Goal: Task Accomplishment & Management: Complete application form

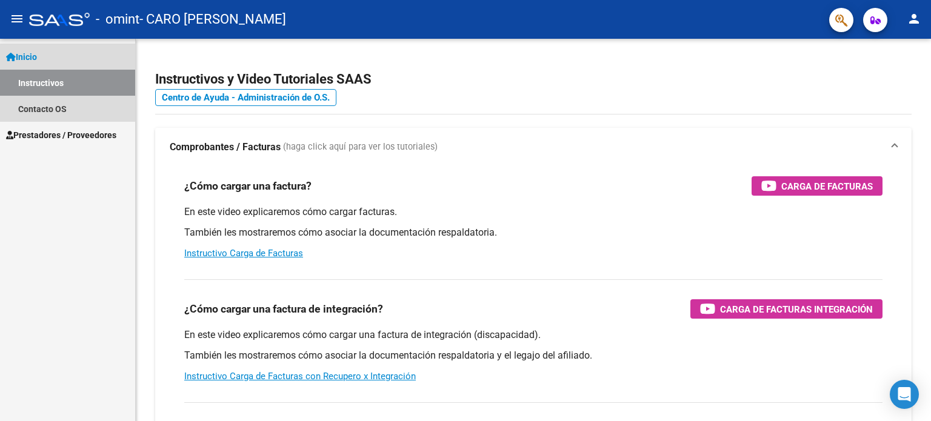
click at [73, 92] on link "Instructivos" at bounding box center [67, 83] width 135 height 26
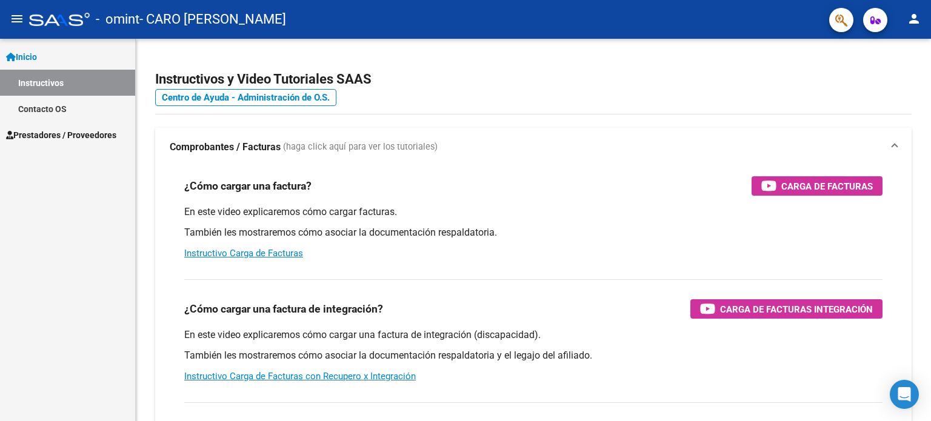
click at [61, 135] on span "Prestadores / Proveedores" at bounding box center [61, 134] width 110 height 13
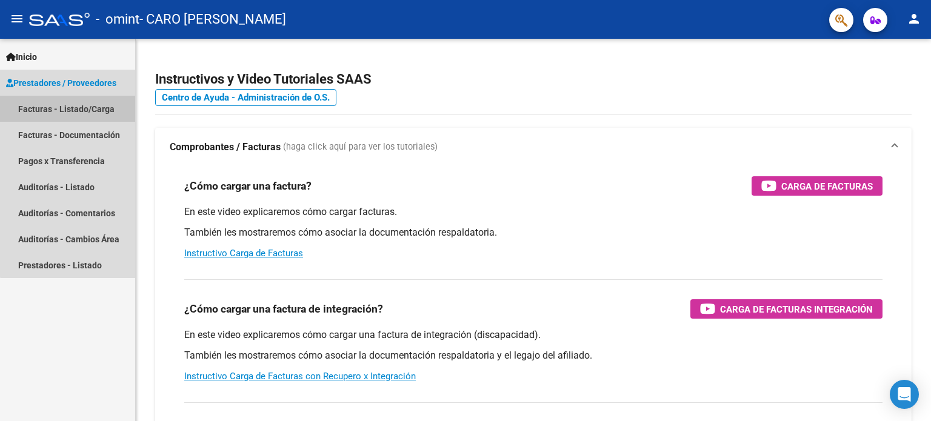
click at [78, 112] on link "Facturas - Listado/Carga" at bounding box center [67, 109] width 135 height 26
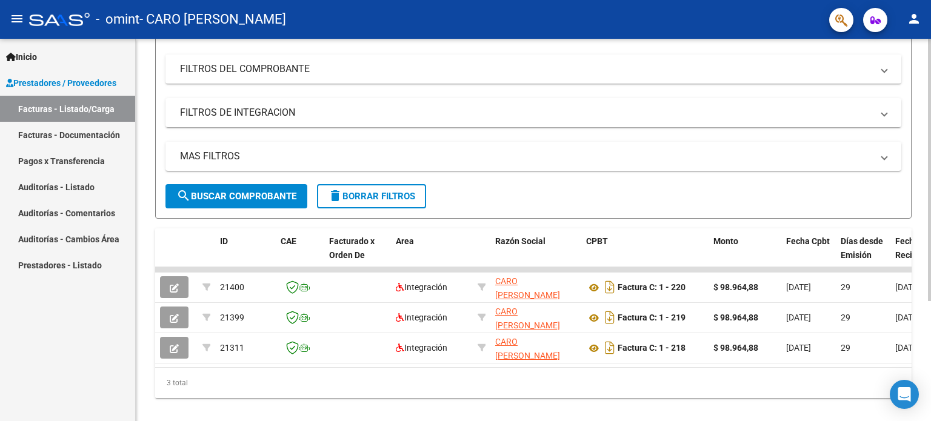
scroll to position [156, 0]
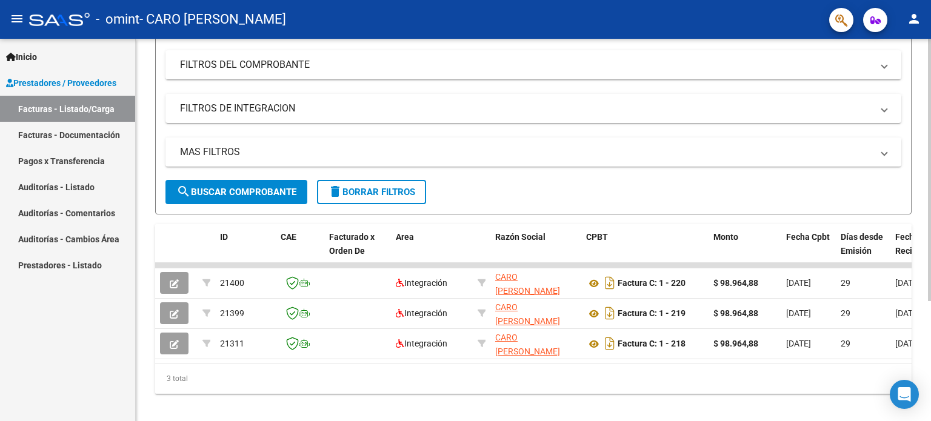
click at [930, 201] on div at bounding box center [929, 282] width 3 height 262
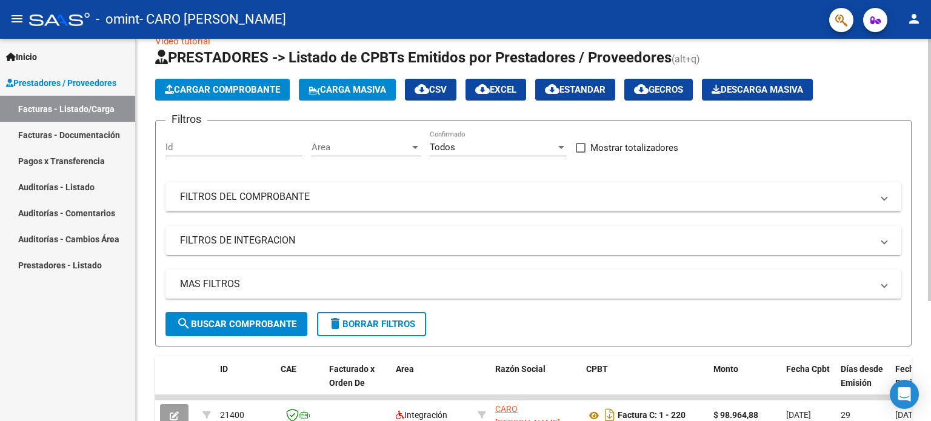
click at [930, 128] on div at bounding box center [929, 187] width 3 height 262
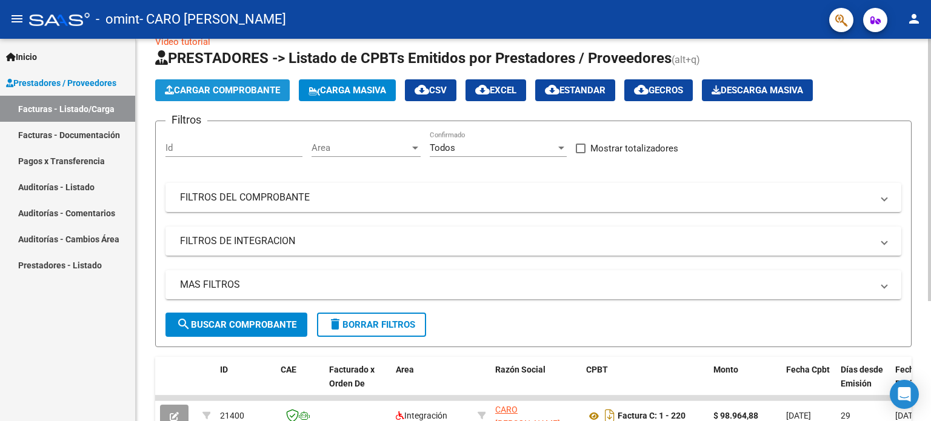
click at [276, 91] on span "Cargar Comprobante" at bounding box center [222, 90] width 115 height 11
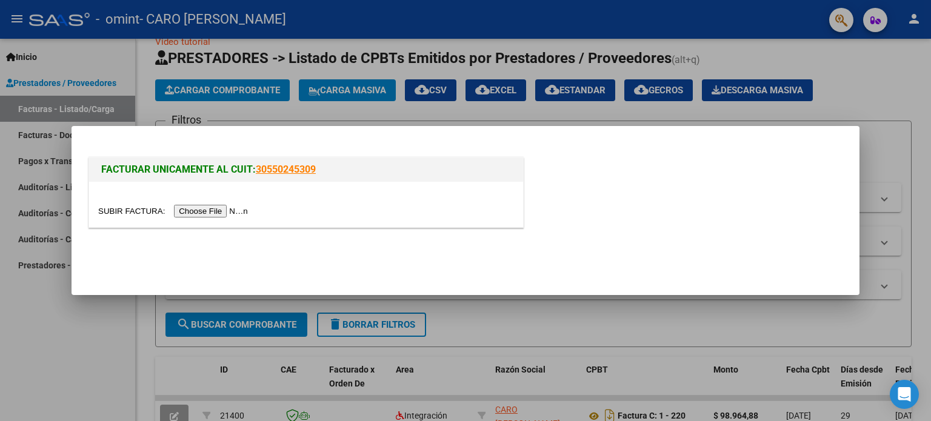
click at [712, 218] on div "FACTURAR UNICAMENTE AL CUIT: 30550245309" at bounding box center [465, 195] width 759 height 80
click at [225, 213] on input "file" at bounding box center [174, 211] width 153 height 13
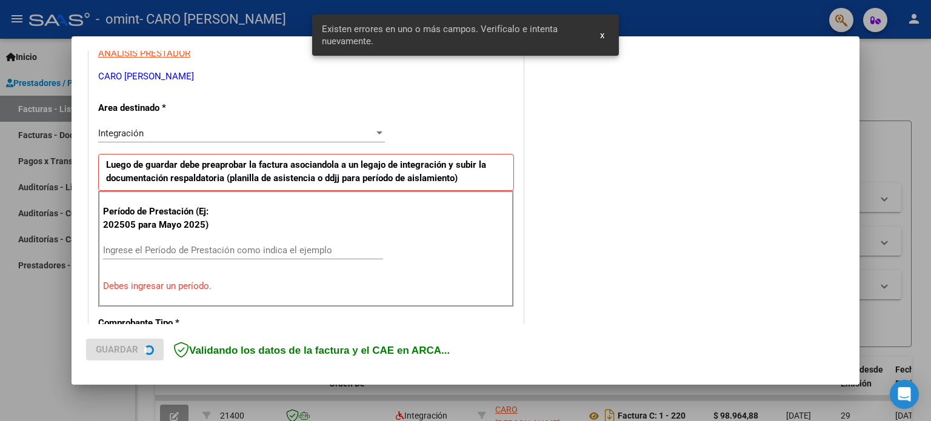
scroll to position [261, 0]
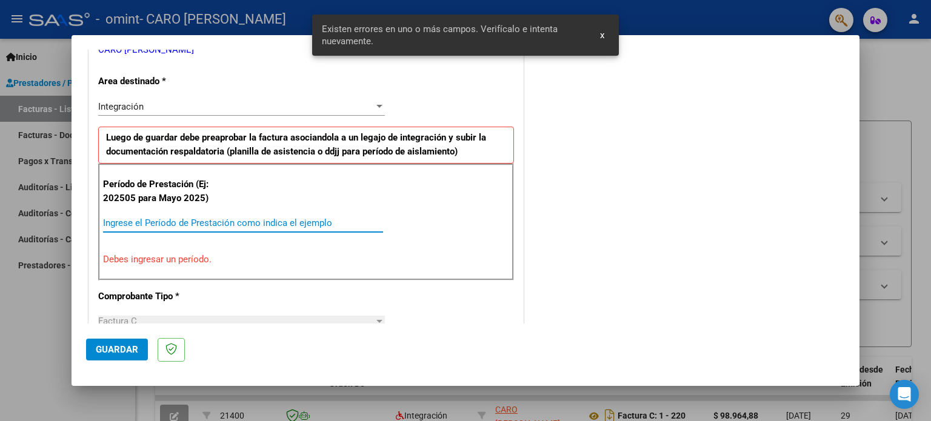
click at [315, 218] on input "Ingrese el Período de Prestación como indica el ejemplo" at bounding box center [243, 223] width 280 height 11
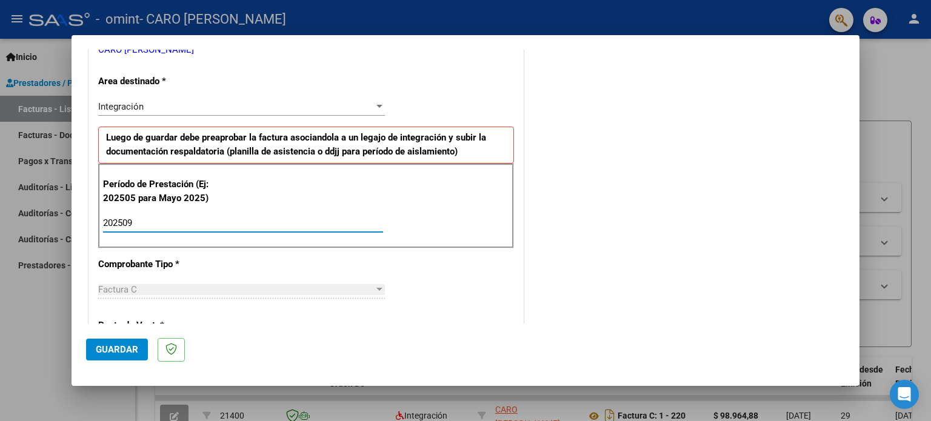
type input "202509"
click at [720, 210] on div "COMENTARIOS Comentarios del Prestador / Gerenciador:" at bounding box center [685, 328] width 319 height 1053
drag, startPoint x: 860, startPoint y: 176, endPoint x: 857, endPoint y: 104, distance: 72.1
click at [857, 104] on div "COMPROBANTE VER COMPROBANTE El comprobante fue leído exitosamente. DATOS DEL CO…" at bounding box center [465, 210] width 931 height 421
click at [781, 146] on div "COMENTARIOS Comentarios del Prestador / Gerenciador:" at bounding box center [685, 328] width 319 height 1053
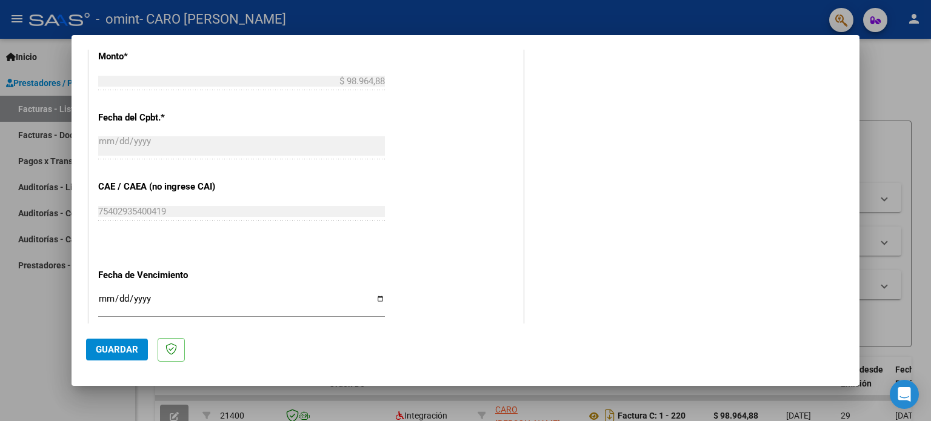
scroll to position [676, 0]
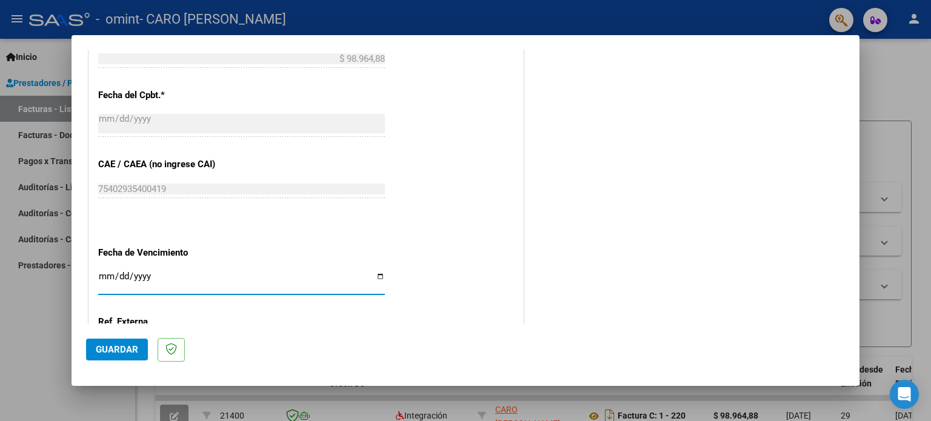
click at [145, 279] on input "Ingresar la fecha" at bounding box center [241, 280] width 287 height 19
click at [371, 274] on input "Ingresar la fecha" at bounding box center [241, 280] width 287 height 19
type input "[DATE]"
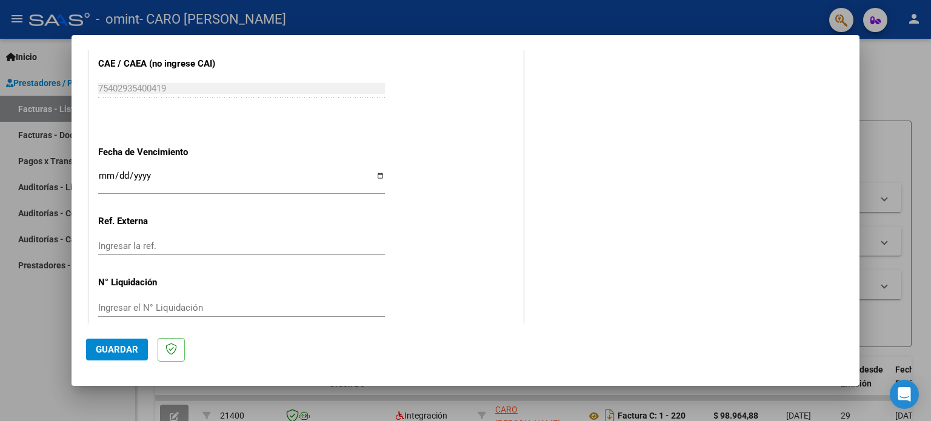
scroll to position [791, 0]
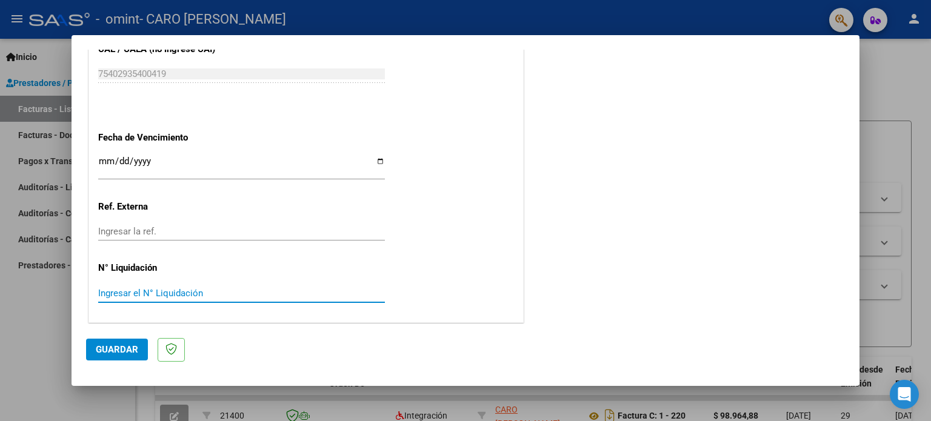
click at [170, 288] on input "Ingresar el N° Liquidación" at bounding box center [241, 293] width 287 height 11
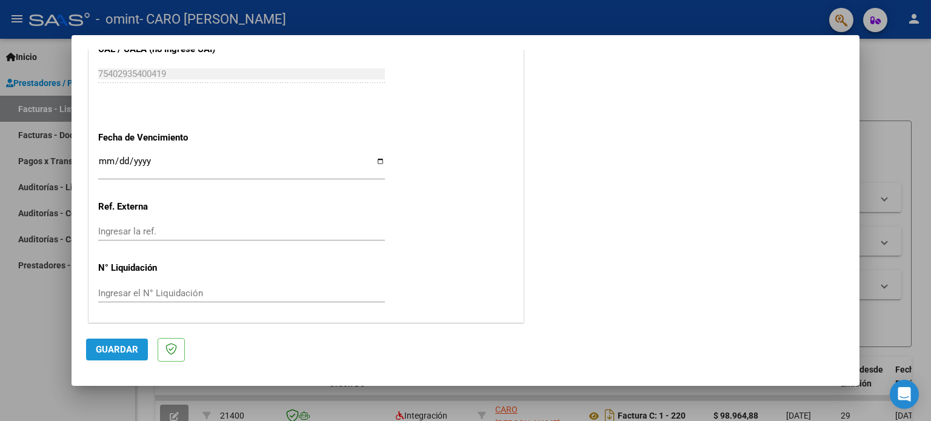
click at [124, 353] on span "Guardar" at bounding box center [117, 349] width 42 height 11
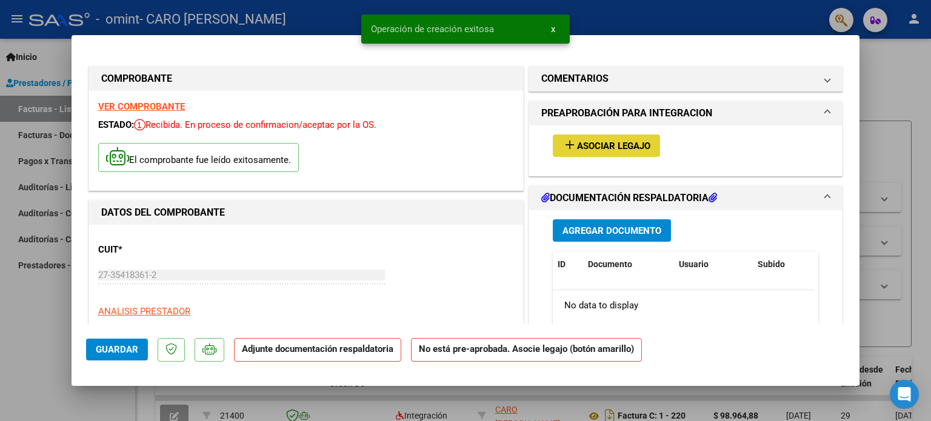
click at [620, 151] on span "Asociar Legajo" at bounding box center [613, 146] width 73 height 11
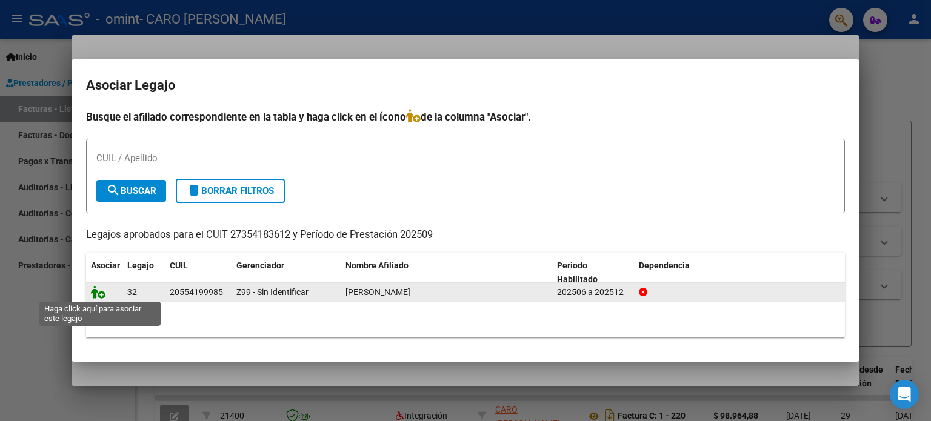
click at [97, 293] on icon at bounding box center [98, 291] width 15 height 13
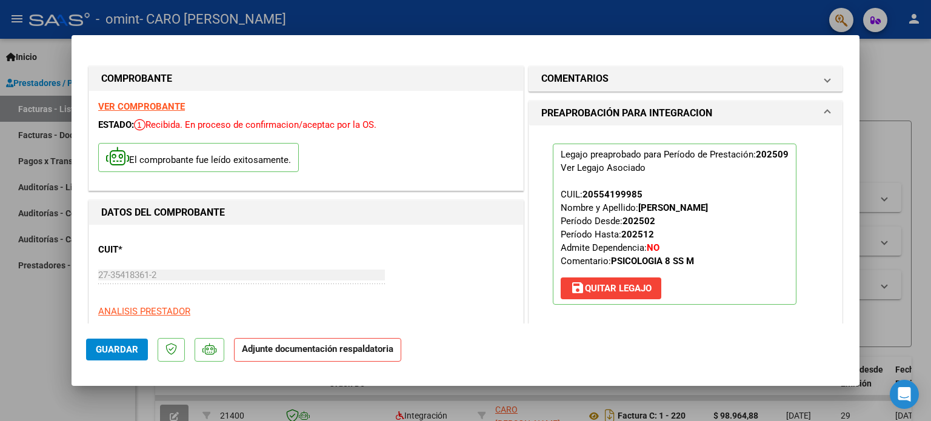
drag, startPoint x: 849, startPoint y: 99, endPoint x: 850, endPoint y: 113, distance: 14.0
click at [850, 113] on mat-dialog-content "COMPROBANTE VER COMPROBANTE ESTADO: Recibida. En proceso de confirmacion/acepta…" at bounding box center [466, 187] width 788 height 274
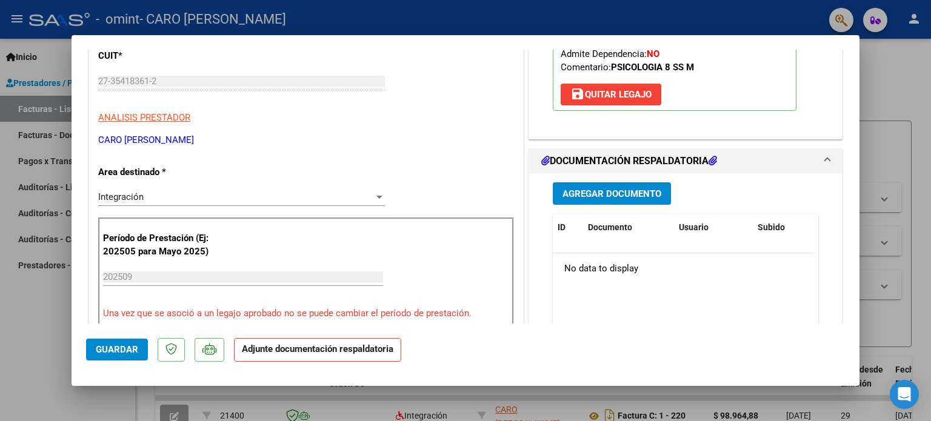
scroll to position [207, 0]
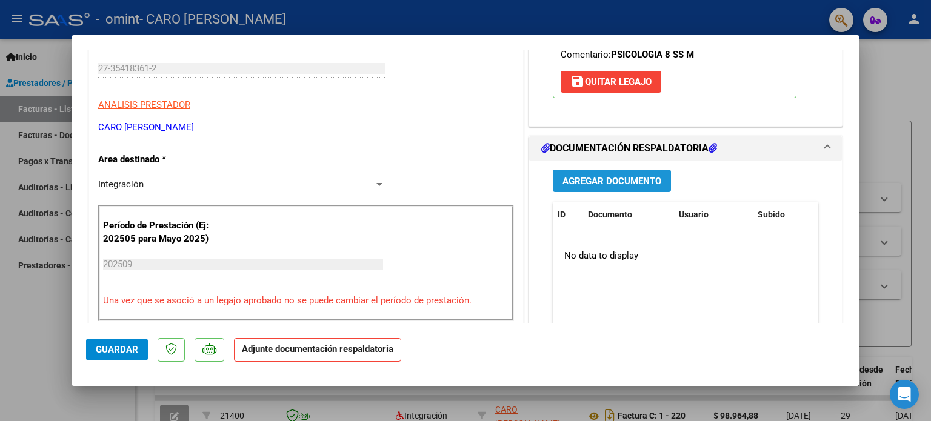
click at [621, 185] on span "Agregar Documento" at bounding box center [611, 181] width 99 height 11
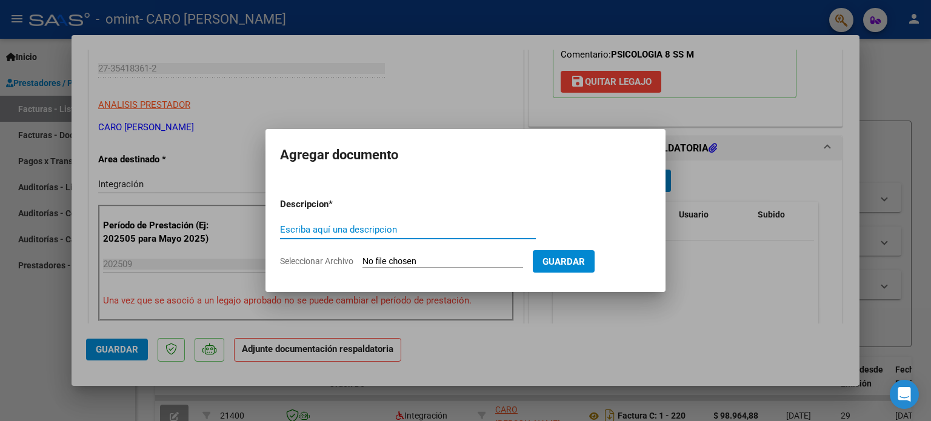
click at [407, 232] on input "Escriba aquí una descripcion" at bounding box center [408, 229] width 256 height 11
type input "PLANILLA DE ASISTENCIA SEPTIEMBRE. [PERSON_NAME]"
click at [390, 259] on input "Seleccionar Archivo" at bounding box center [442, 262] width 161 height 12
type input "C:\fakepath\asistencia septiembre [PERSON_NAME].pdf"
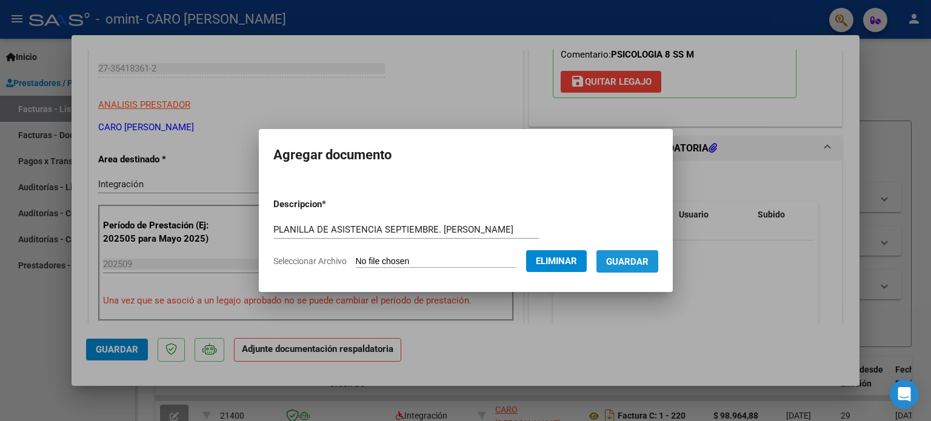
click at [620, 260] on span "Guardar" at bounding box center [627, 261] width 42 height 11
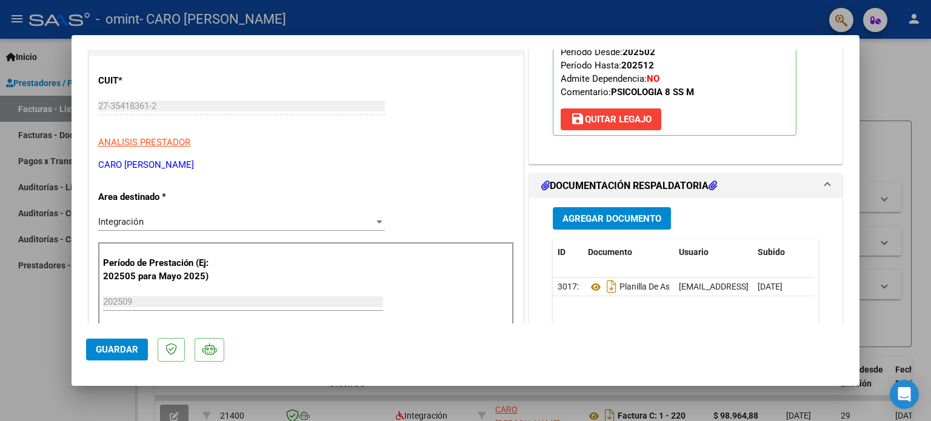
scroll to position [167, 0]
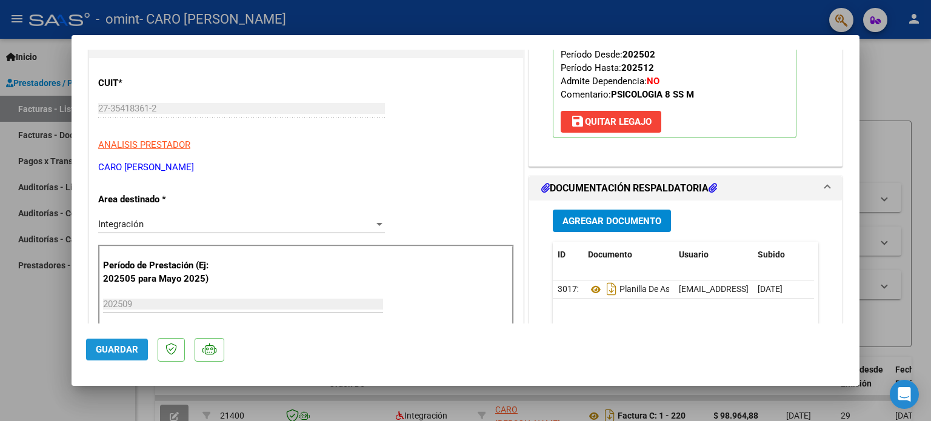
click at [111, 349] on span "Guardar" at bounding box center [117, 349] width 42 height 11
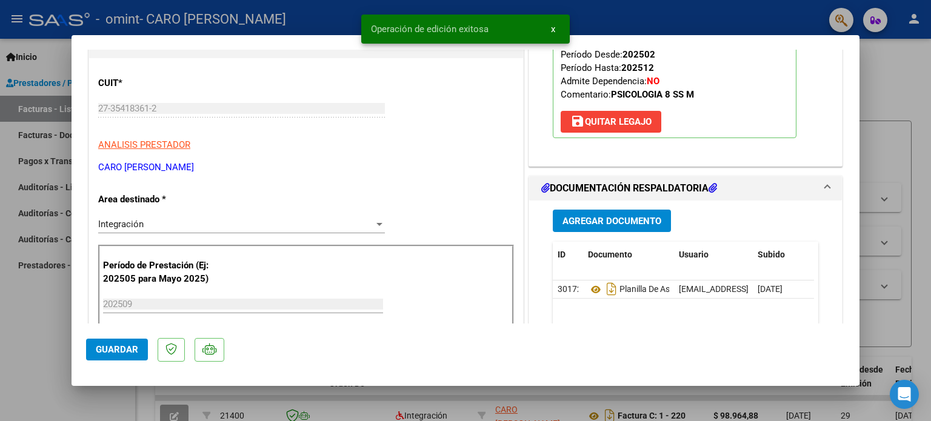
scroll to position [0, 0]
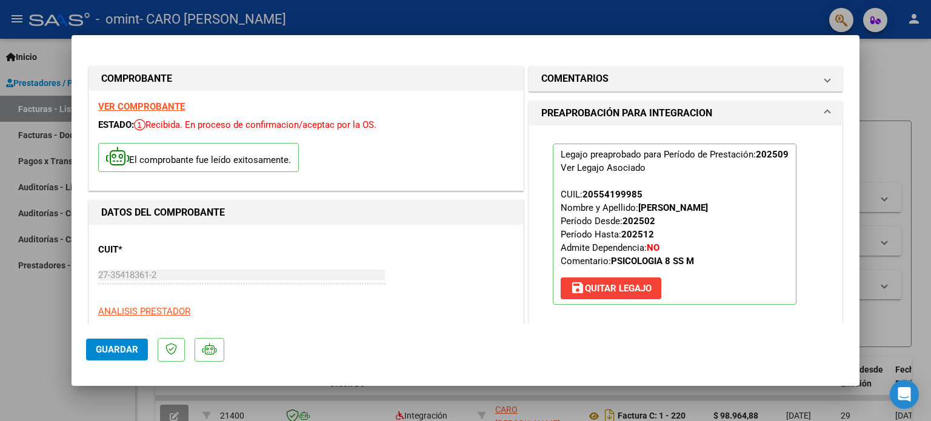
click at [885, 96] on div at bounding box center [465, 210] width 931 height 421
type input "$ 0,00"
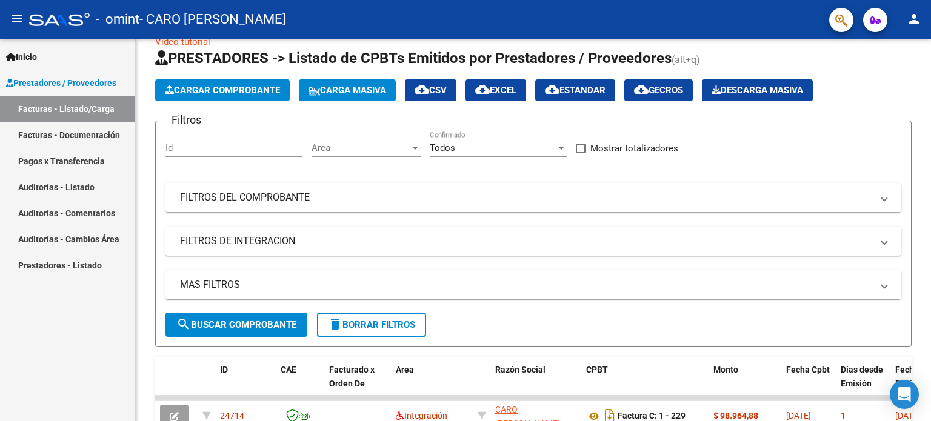
click at [74, 380] on div "Inicio Instructivos Contacto OS Prestadores / Proveedores Facturas - Listado/Ca…" at bounding box center [67, 230] width 135 height 382
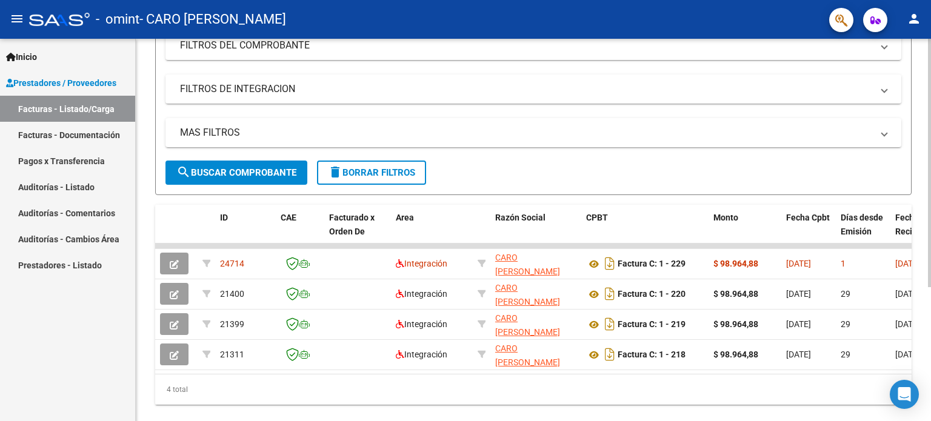
scroll to position [205, 0]
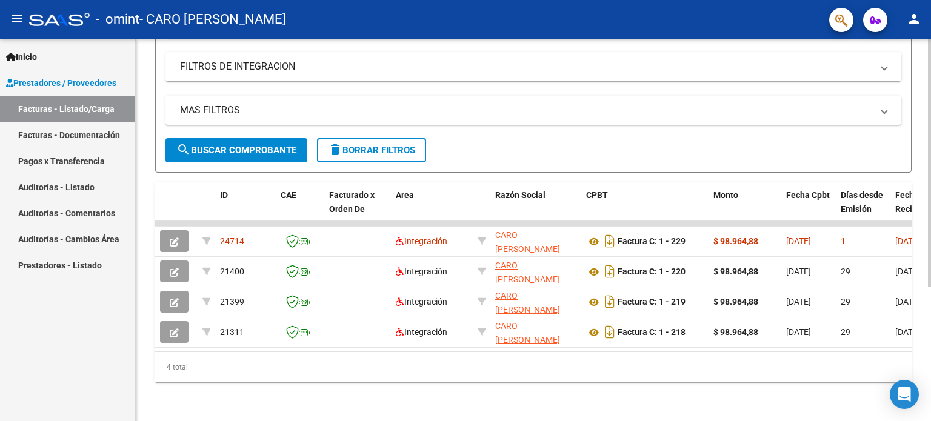
click at [930, 324] on div at bounding box center [929, 296] width 3 height 248
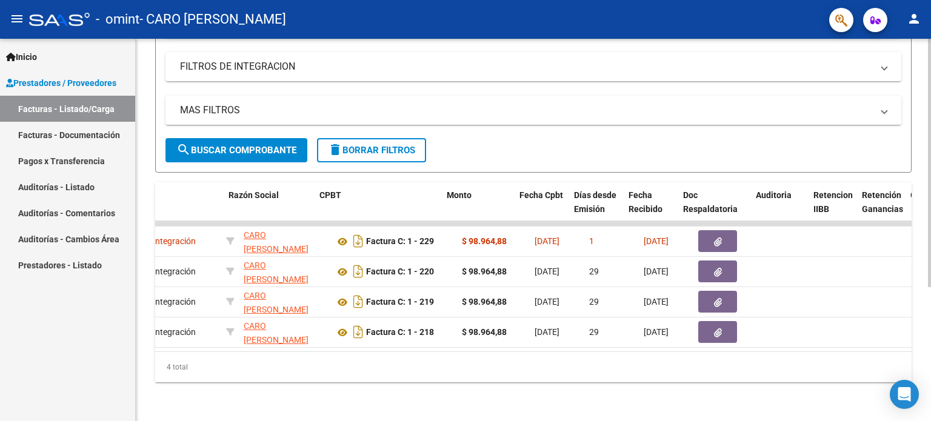
scroll to position [0, 278]
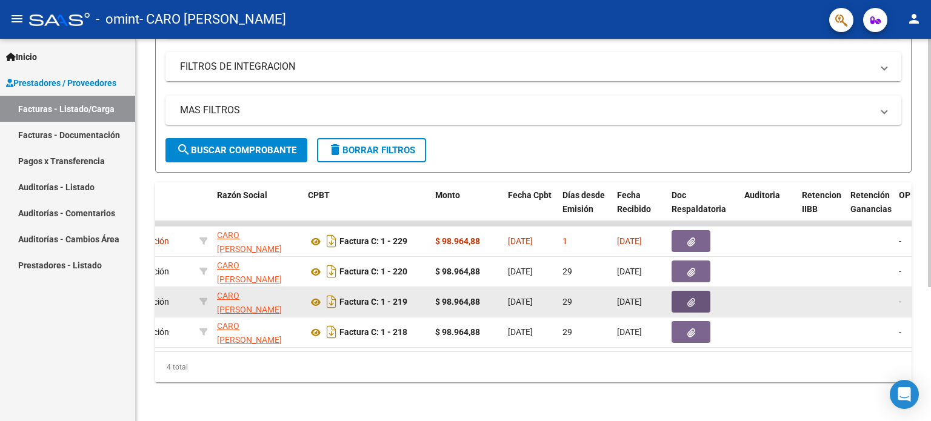
click at [699, 295] on button "button" at bounding box center [690, 302] width 39 height 22
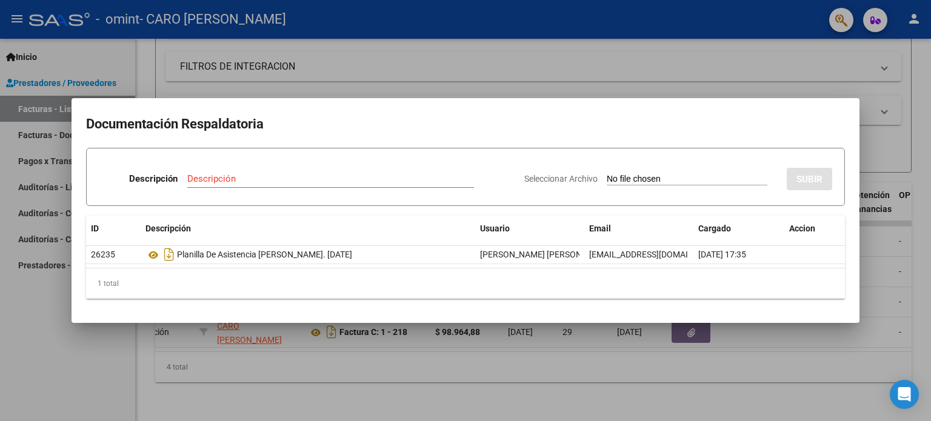
click at [901, 273] on div at bounding box center [465, 210] width 931 height 421
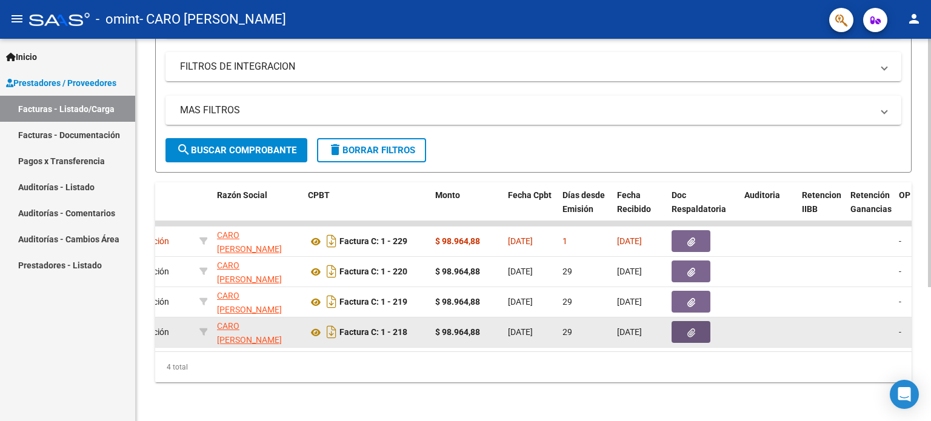
click at [694, 321] on button "button" at bounding box center [690, 332] width 39 height 22
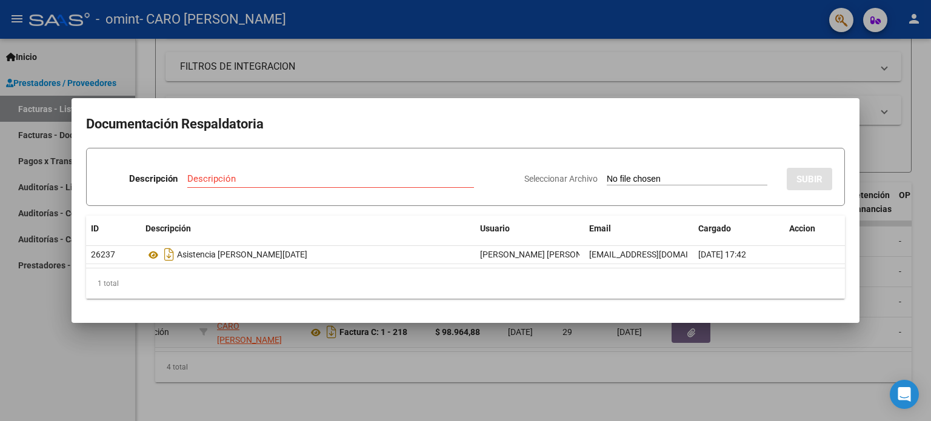
click at [896, 290] on div at bounding box center [465, 210] width 931 height 421
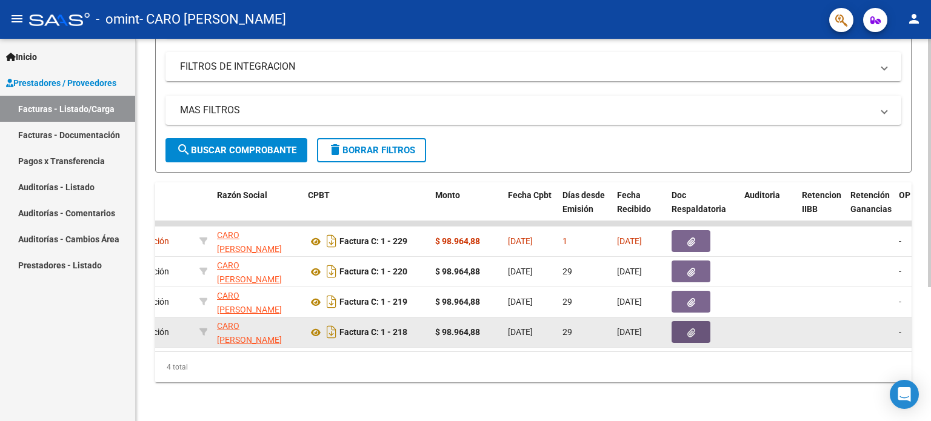
click at [684, 328] on button "button" at bounding box center [690, 332] width 39 height 22
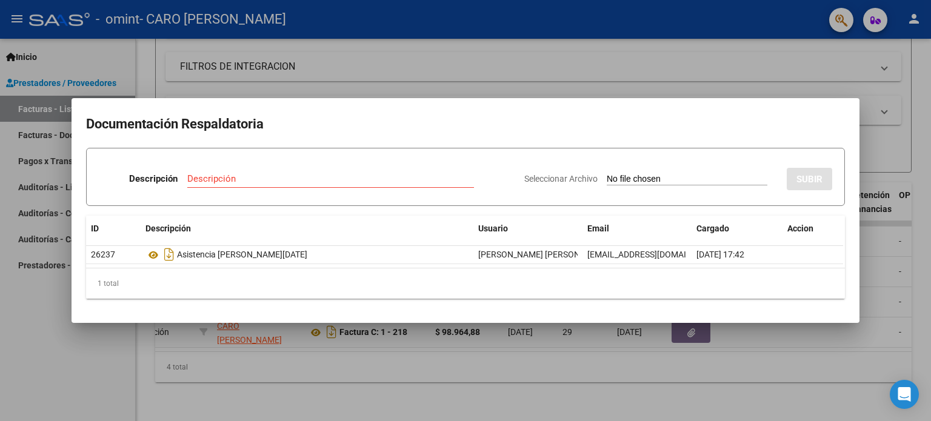
click at [717, 413] on div at bounding box center [465, 210] width 931 height 421
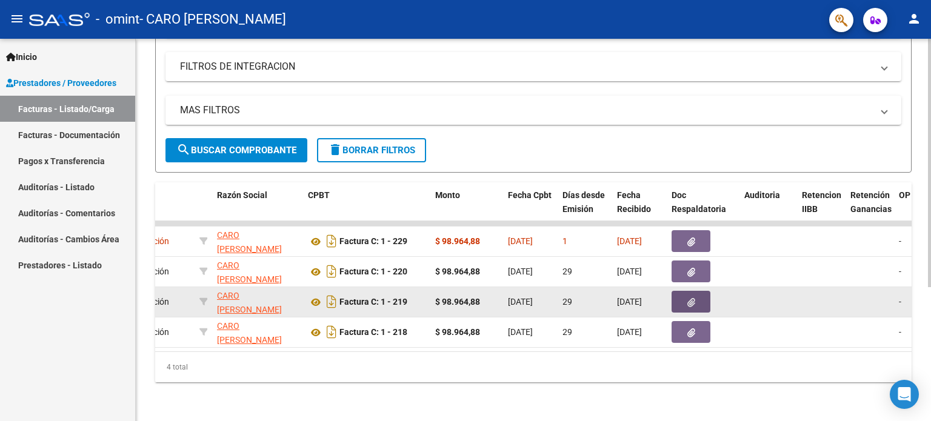
click at [681, 291] on button "button" at bounding box center [690, 302] width 39 height 22
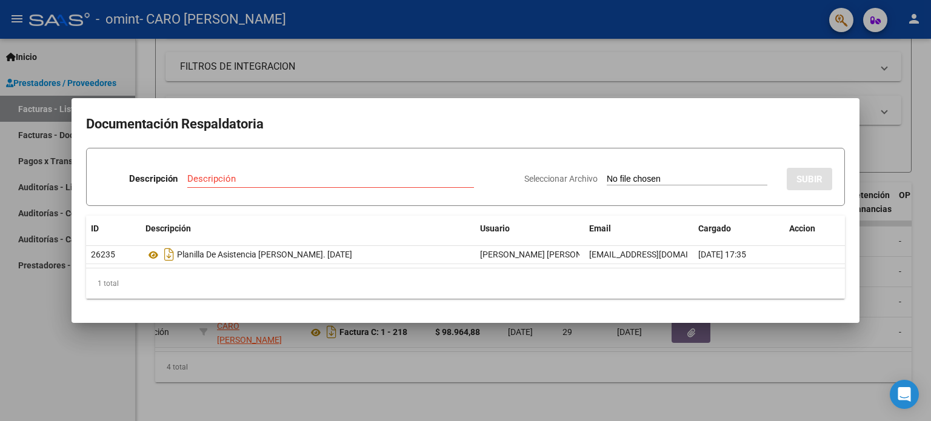
click at [689, 396] on div at bounding box center [465, 210] width 931 height 421
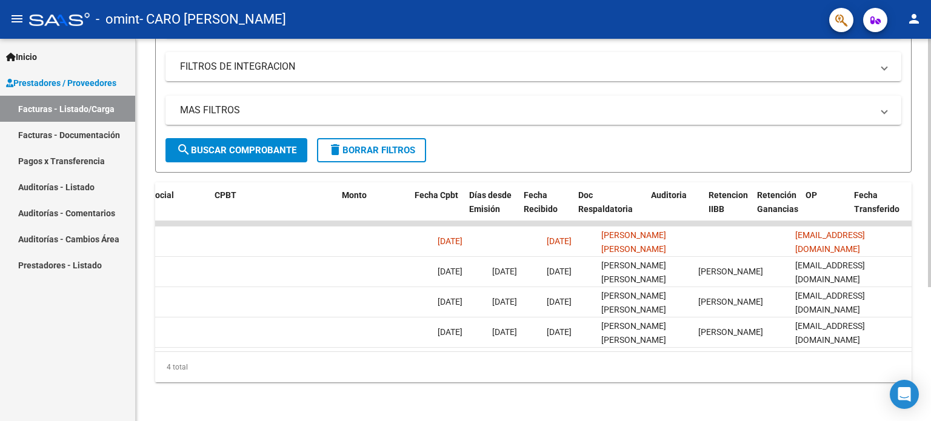
scroll to position [0, 0]
